Goal: Transaction & Acquisition: Download file/media

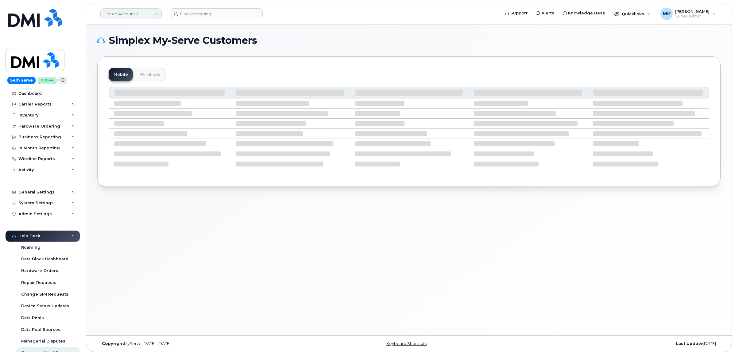
click at [130, 13] on link "Demo Account 1" at bounding box center [130, 13] width 61 height 11
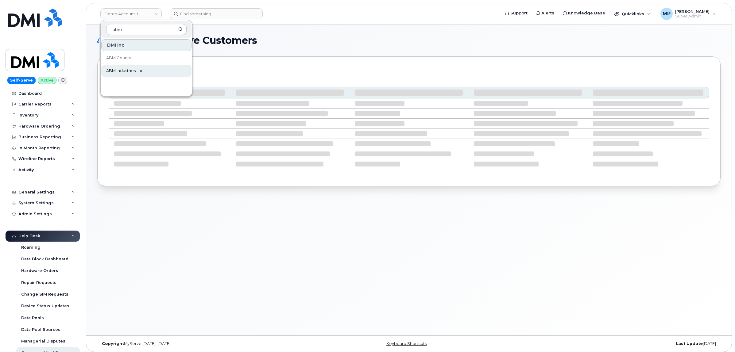
type input "abm"
click at [128, 71] on span "ABM Industries, Inc." at bounding box center [125, 71] width 38 height 6
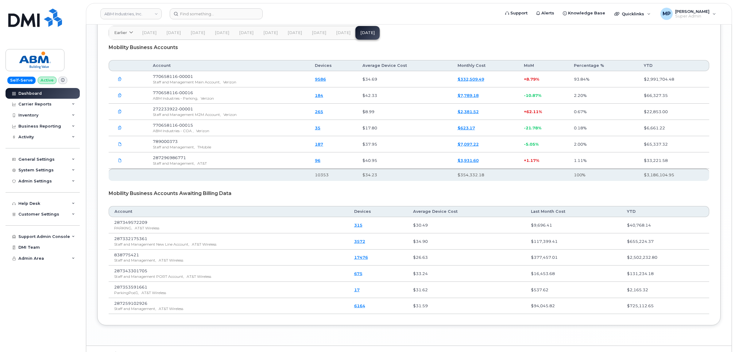
scroll to position [979, 0]
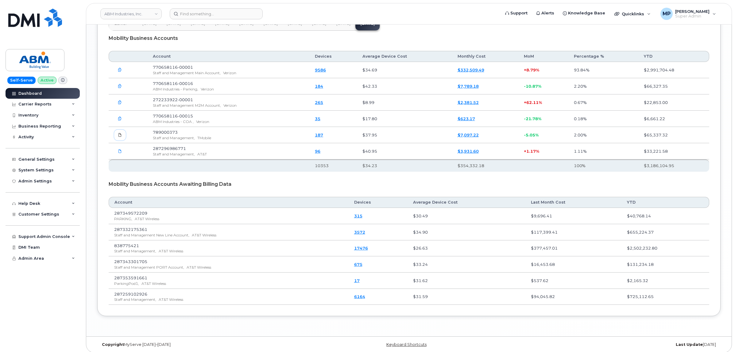
click at [119, 133] on icon at bounding box center [120, 135] width 4 height 4
click at [40, 102] on div "Carrier Reports" at bounding box center [34, 104] width 33 height 5
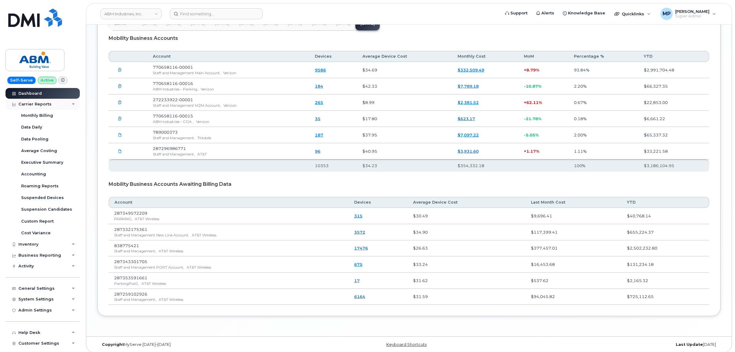
click at [40, 102] on div "Carrier Reports" at bounding box center [34, 104] width 33 height 5
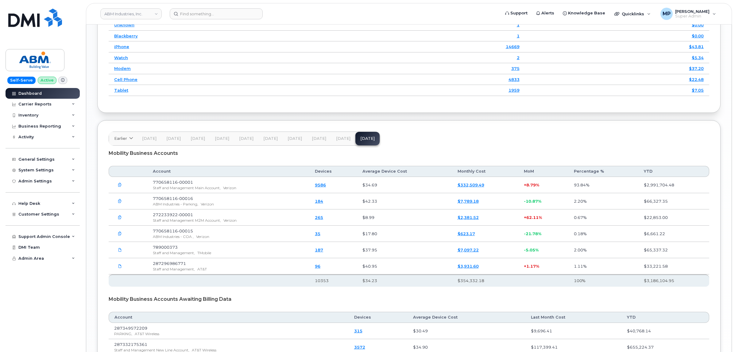
scroll to position [826, 0]
click at [345, 136] on span "Jul 25" at bounding box center [343, 138] width 14 height 5
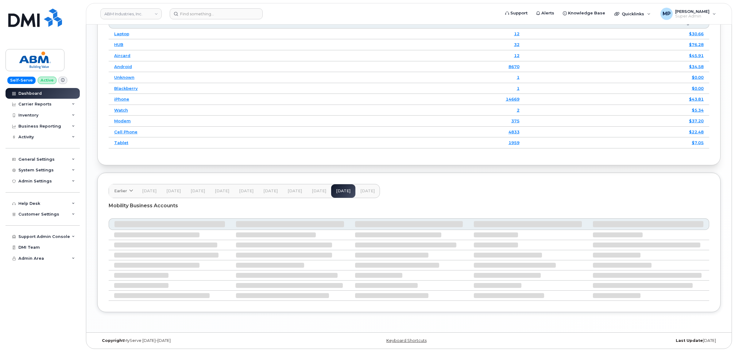
scroll to position [807, 0]
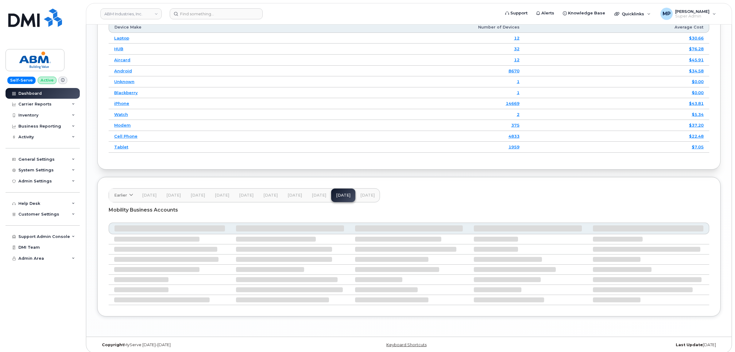
click at [360, 193] on span "Aug 25" at bounding box center [367, 195] width 14 height 5
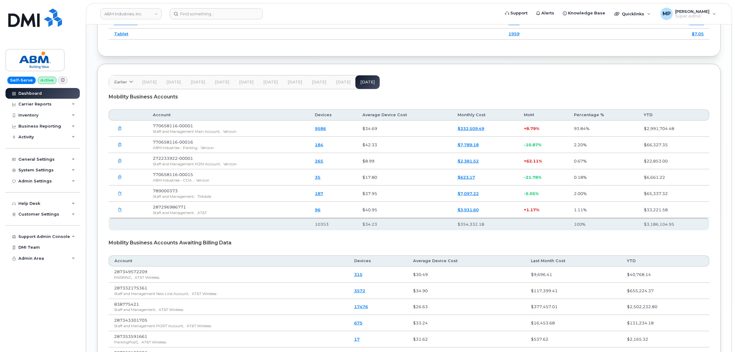
scroll to position [979, 0]
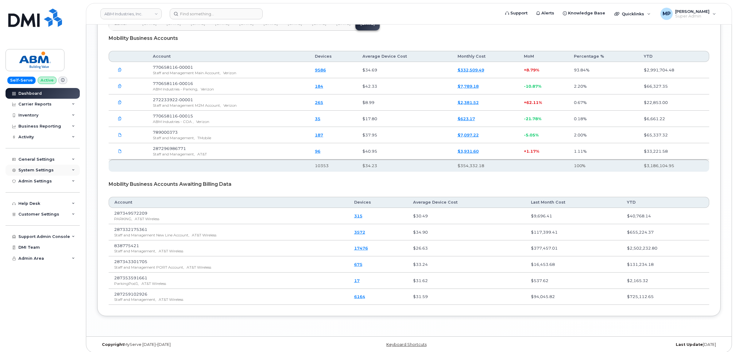
click at [29, 169] on div "System Settings" at bounding box center [35, 170] width 35 height 5
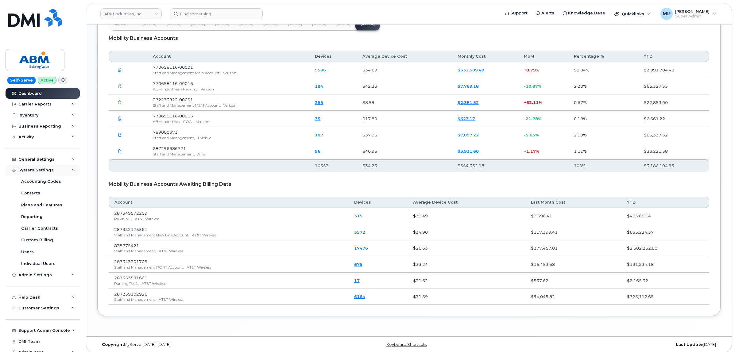
click at [34, 170] on div "System Settings" at bounding box center [35, 170] width 35 height 5
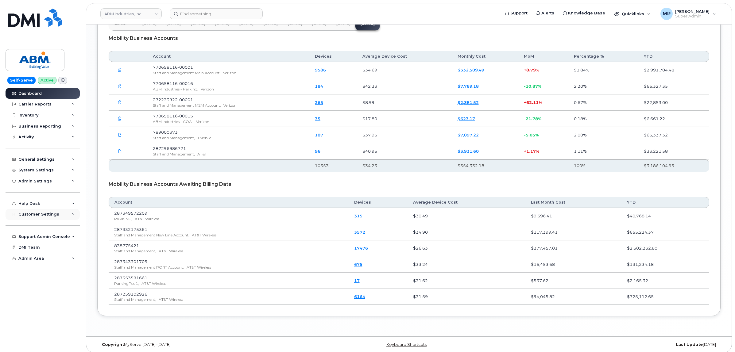
click at [33, 217] on span "Customer Settings" at bounding box center [38, 214] width 41 height 5
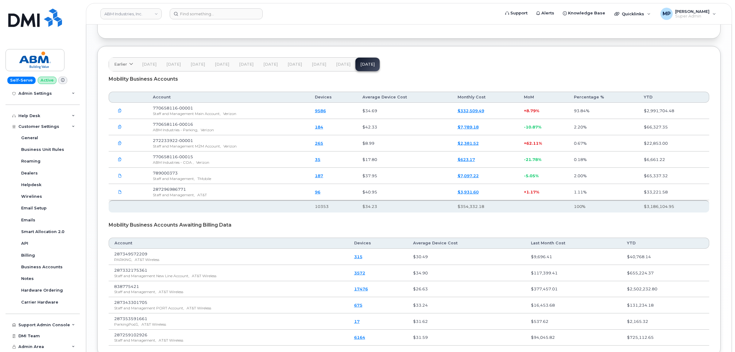
scroll to position [941, 0]
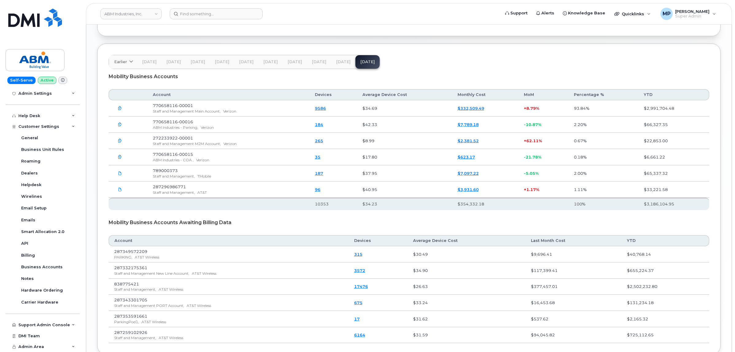
click at [341, 60] on span "Jul 25" at bounding box center [343, 62] width 14 height 5
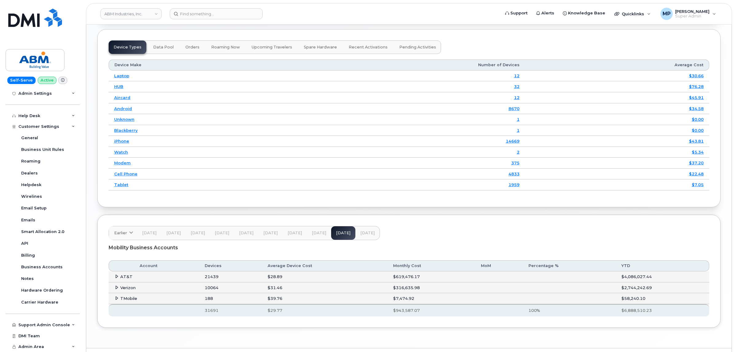
scroll to position [781, 0]
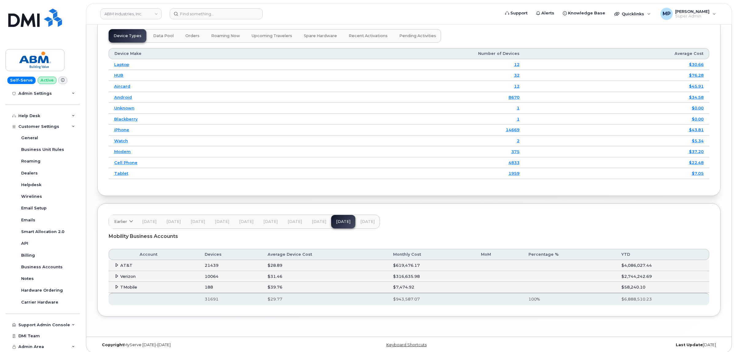
click at [117, 285] on icon at bounding box center [117, 287] width 4 height 4
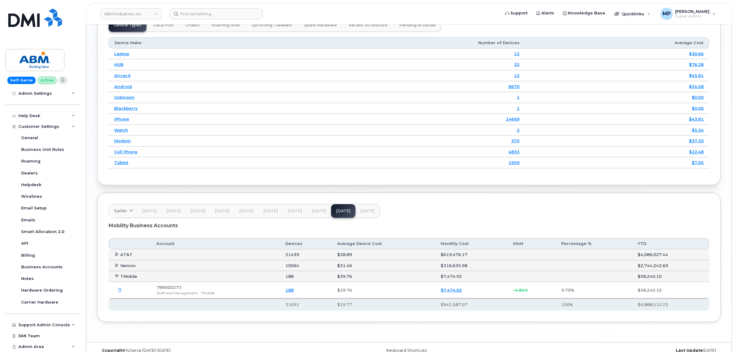
scroll to position [797, 0]
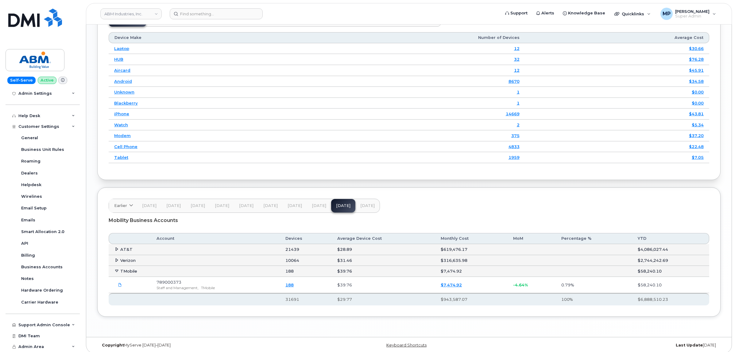
click at [115, 258] on icon at bounding box center [117, 260] width 4 height 4
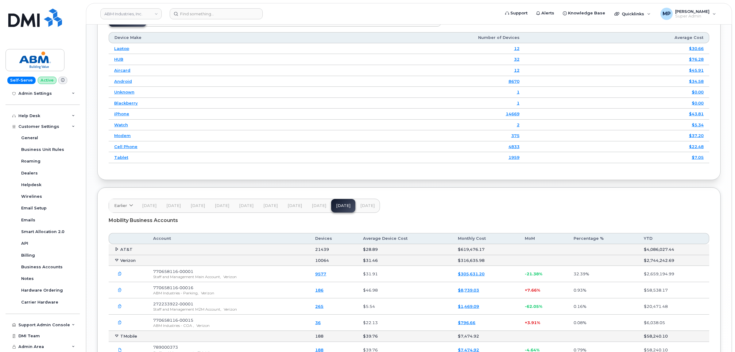
click at [115, 247] on icon at bounding box center [117, 249] width 4 height 4
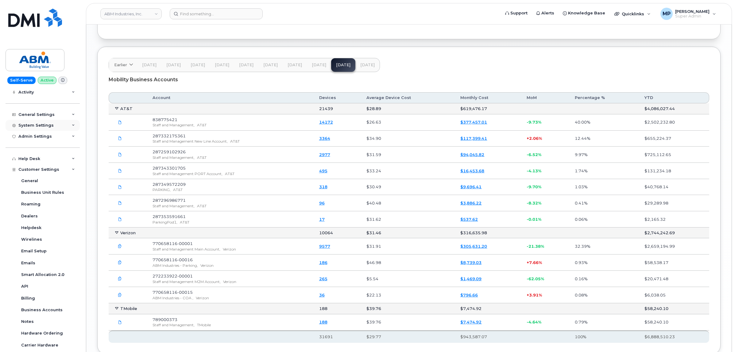
scroll to position [0, 0]
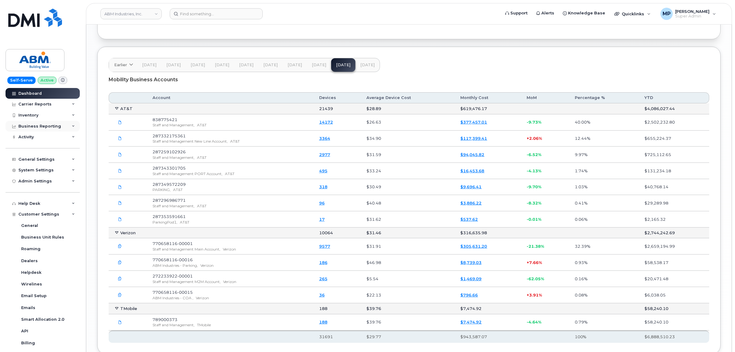
click at [30, 126] on div "Business Reporting" at bounding box center [39, 126] width 43 height 5
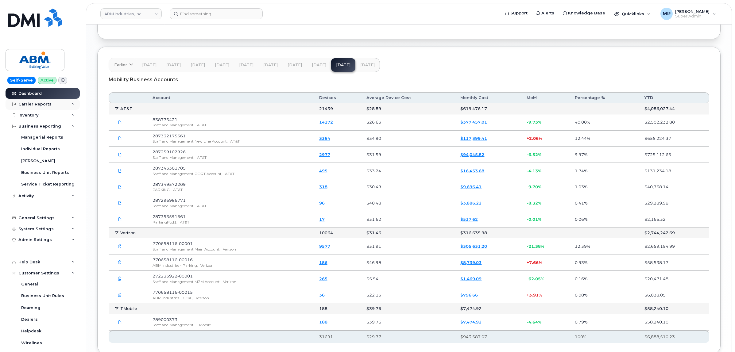
click at [30, 103] on div "Carrier Reports" at bounding box center [34, 104] width 33 height 5
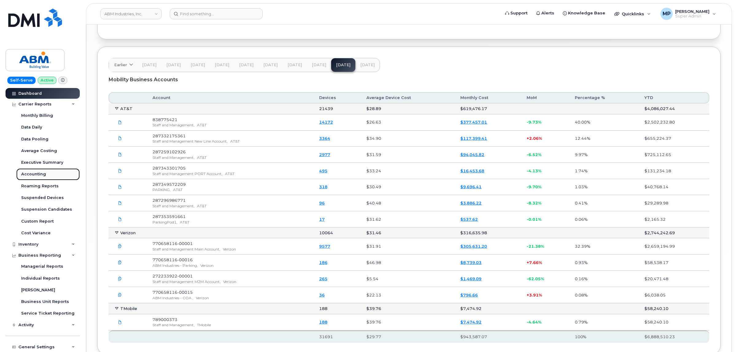
click at [34, 174] on div "Accounting" at bounding box center [33, 175] width 25 height 6
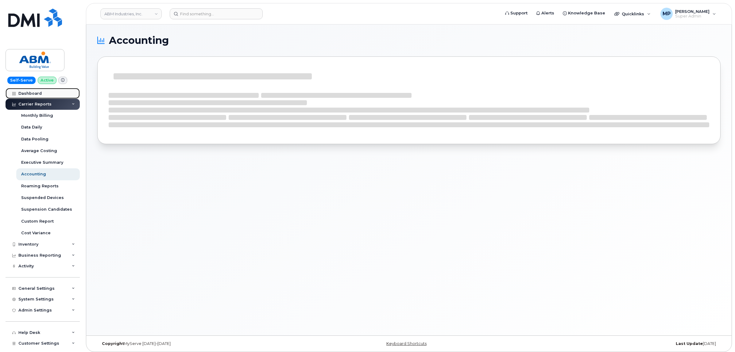
click at [29, 92] on div "Dashboard" at bounding box center [29, 93] width 23 height 5
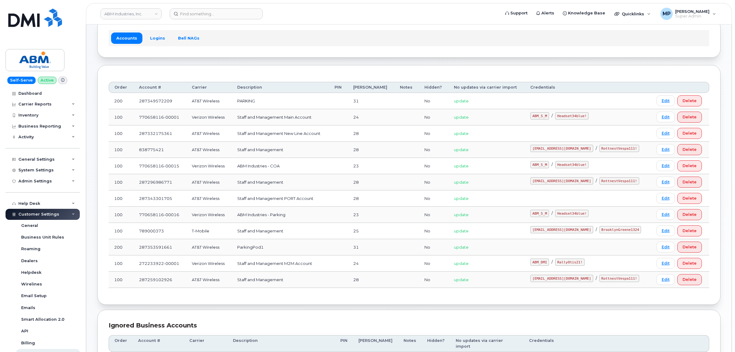
scroll to position [38, 0]
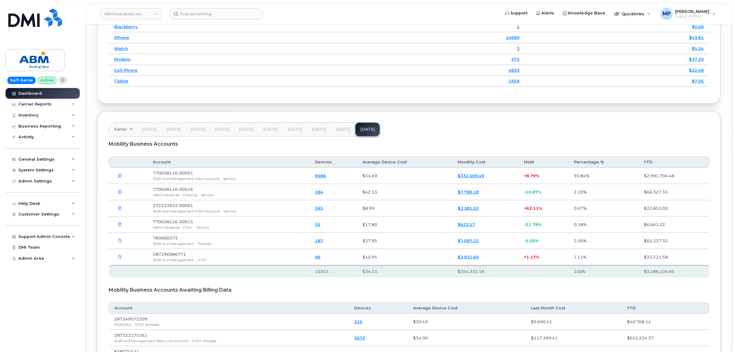
scroll to position [846, 0]
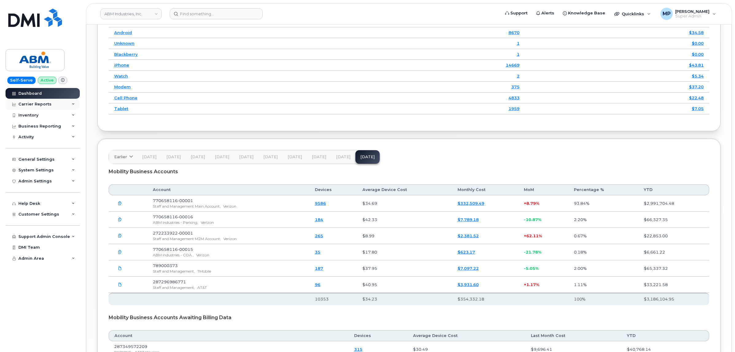
click at [30, 103] on div "Carrier Reports" at bounding box center [34, 104] width 33 height 5
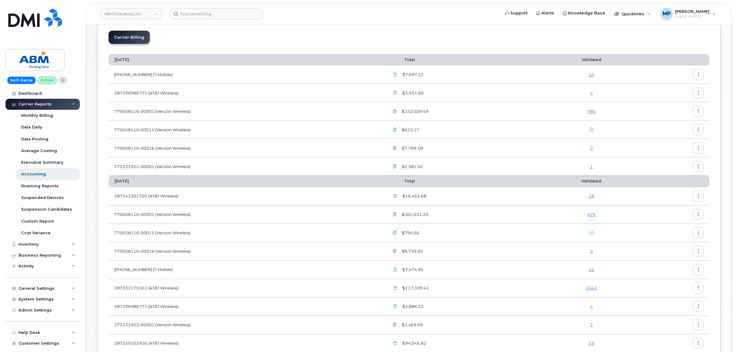
scroll to position [38, 0]
click at [699, 269] on icon "button" at bounding box center [698, 269] width 4 height 4
click at [675, 292] on span "Download" at bounding box center [670, 294] width 24 height 6
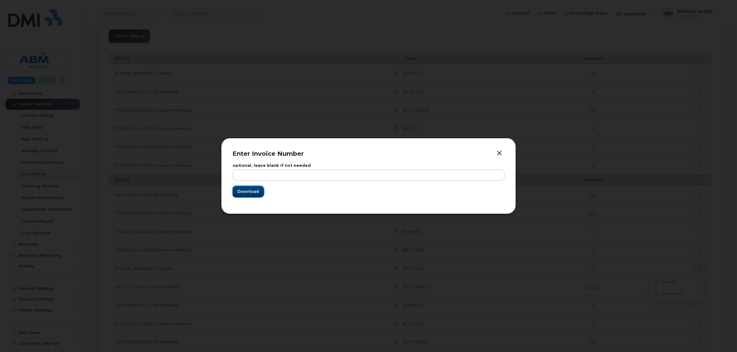
drag, startPoint x: 237, startPoint y: 190, endPoint x: 268, endPoint y: 194, distance: 31.3
click at [237, 191] on button "Download" at bounding box center [247, 191] width 31 height 11
